Goal: Task Accomplishment & Management: Manage account settings

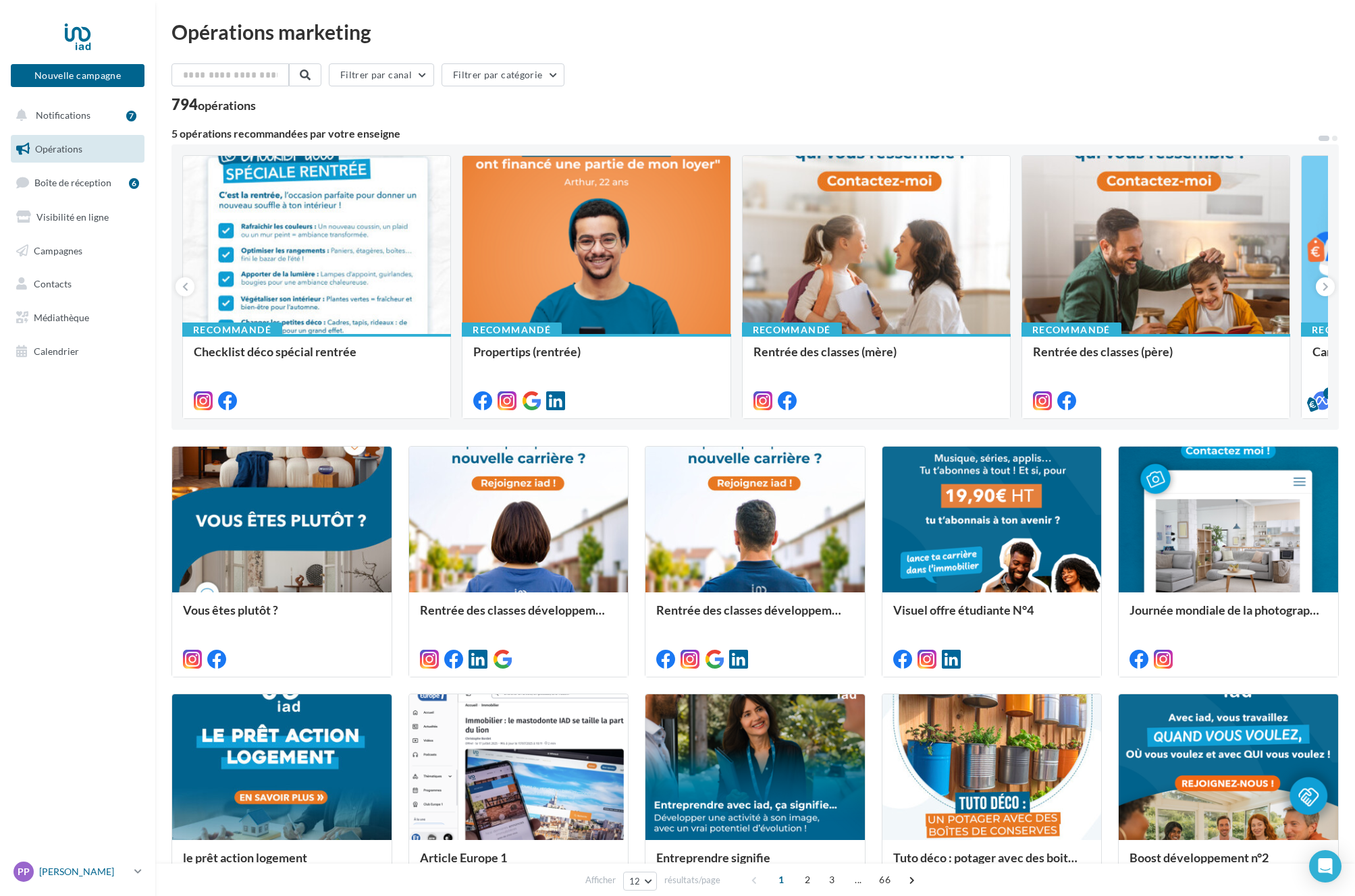
click at [88, 879] on div "PP [PERSON_NAME] CARNUS [EMAIL_ADDRESS][DOMAIN_NAME]" at bounding box center [71, 872] width 116 height 21
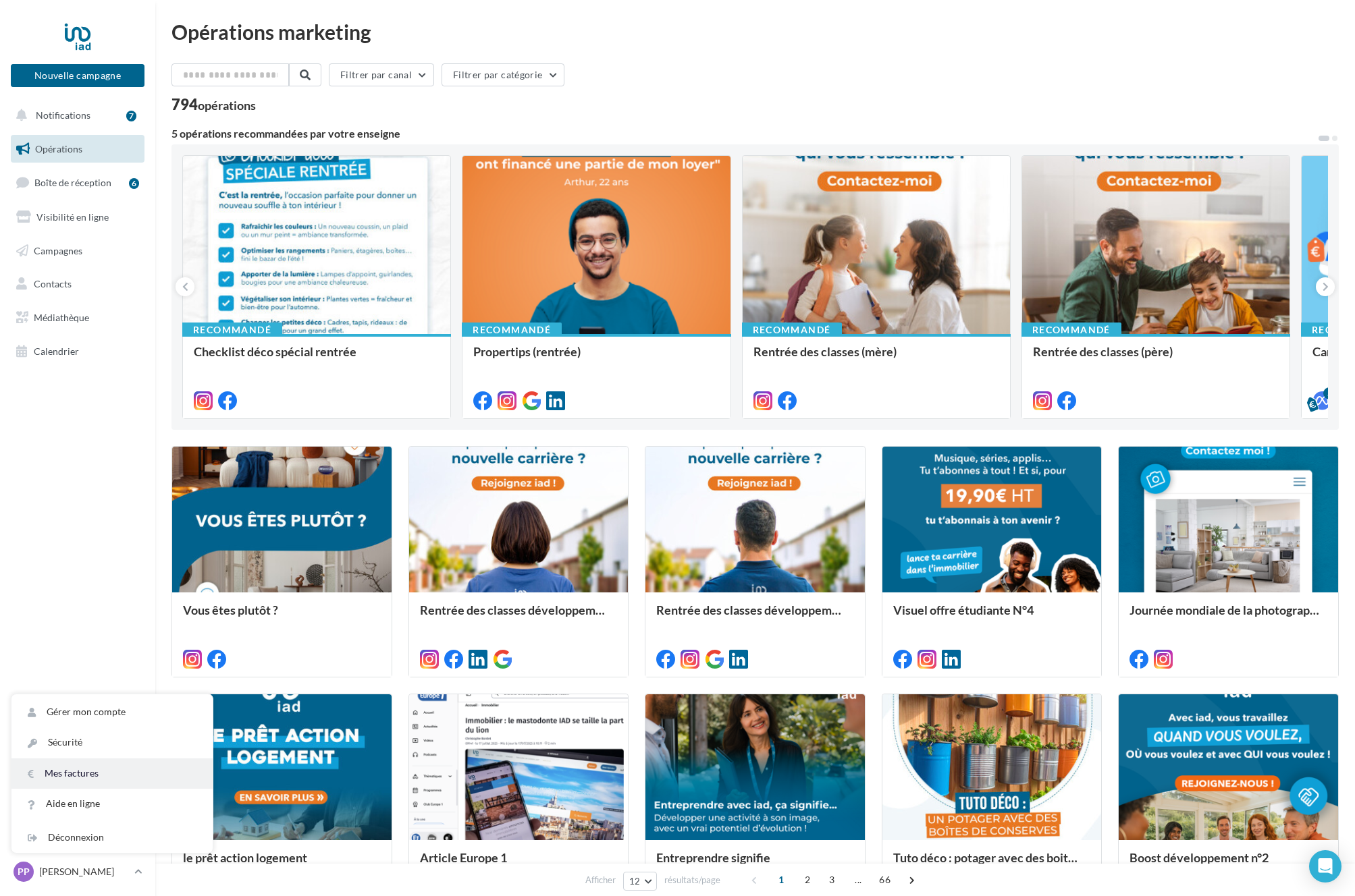
click at [86, 772] on link "Mes factures" at bounding box center [112, 773] width 202 height 30
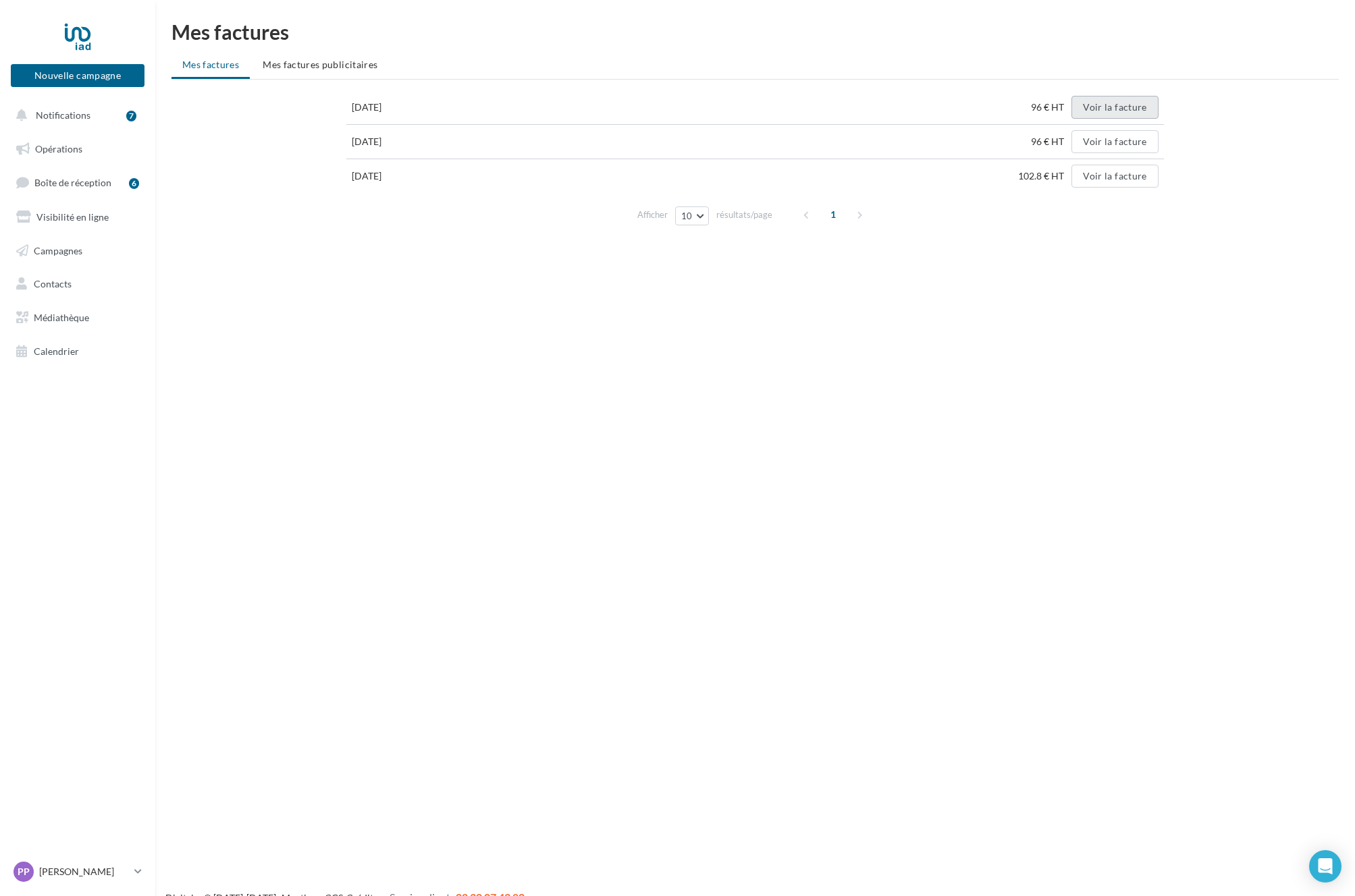
click at [1112, 107] on button "Voir la facture" at bounding box center [1114, 107] width 86 height 23
click at [321, 66] on span "Mes factures publicitaires" at bounding box center [320, 64] width 115 height 12
